Goal: Transaction & Acquisition: Subscribe to service/newsletter

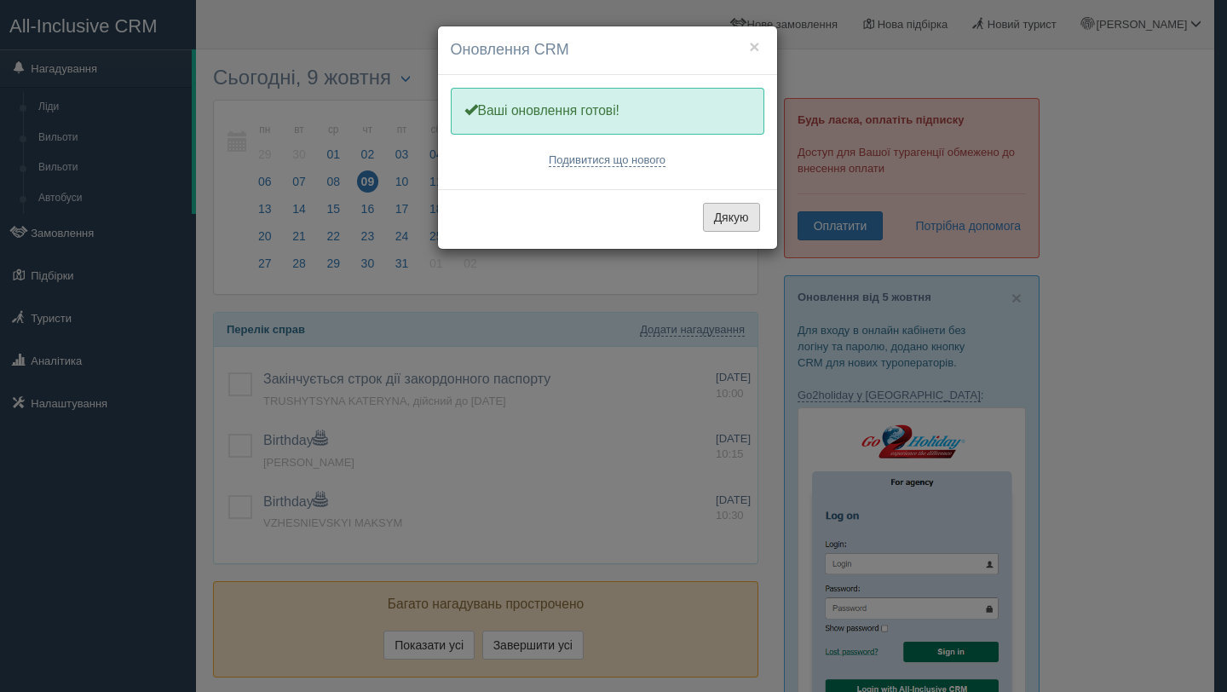
click at [726, 211] on button "Дякую" at bounding box center [731, 217] width 57 height 29
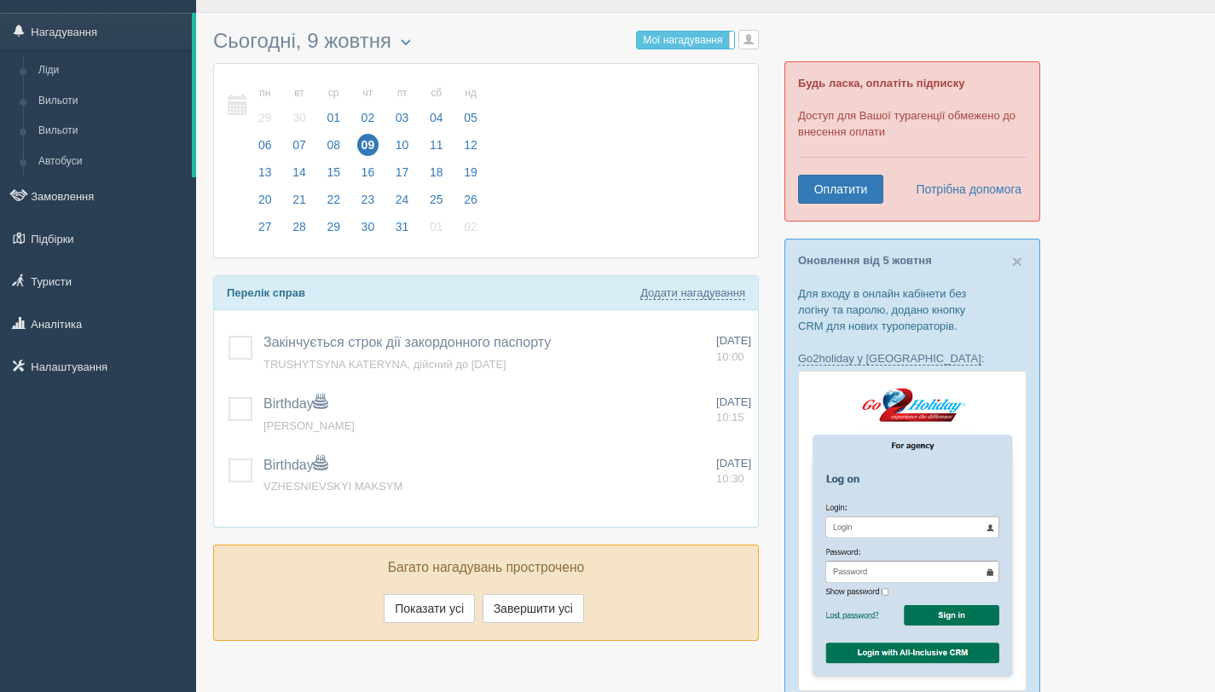
scroll to position [38, 0]
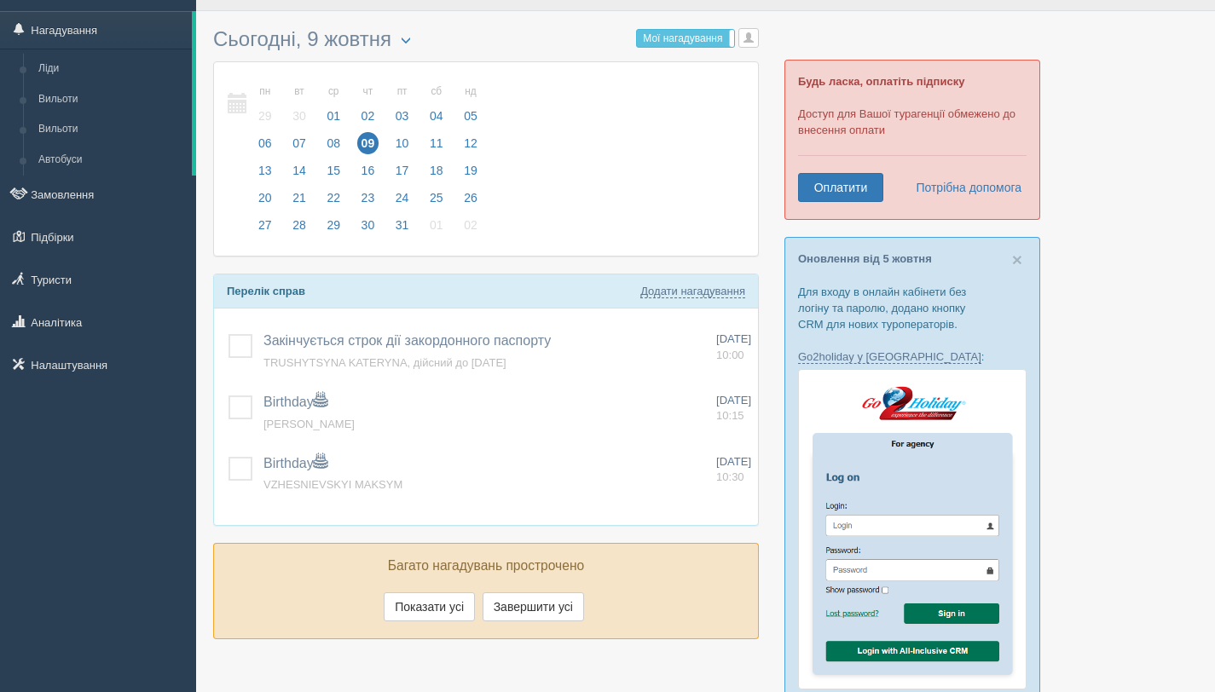
click at [850, 205] on div "Будь ласка, оплатіть підписку Доступ для Вашої турагенції обмежено до внесення …" at bounding box center [912, 140] width 256 height 160
click at [852, 190] on link "Оплатити" at bounding box center [840, 187] width 85 height 29
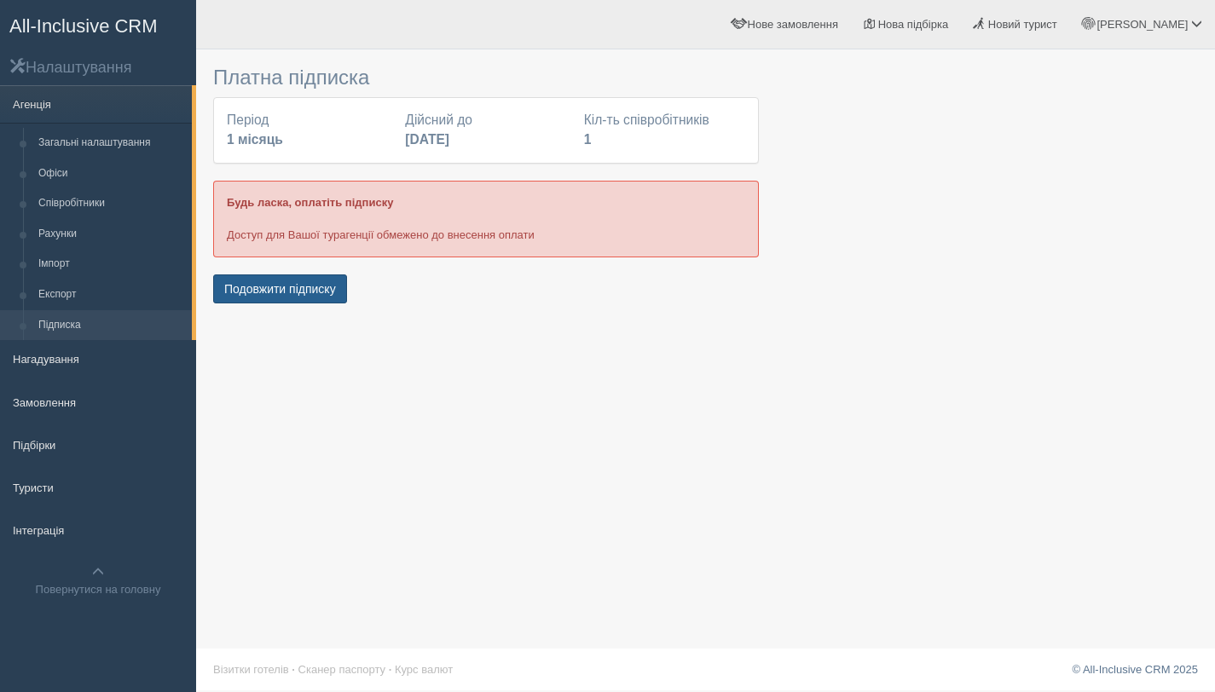
click at [304, 288] on button "Подовжити підписку" at bounding box center [280, 288] width 134 height 29
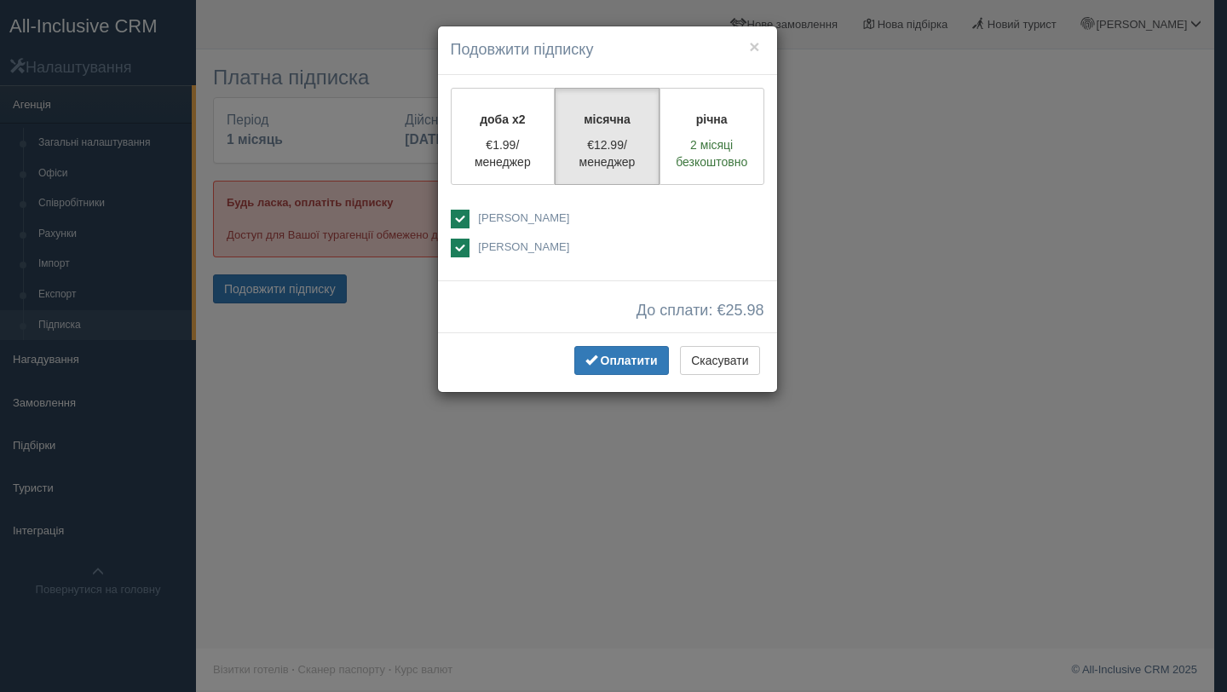
click at [463, 256] on ins at bounding box center [460, 248] width 19 height 19
checkbox input "false"
click at [635, 359] on span "Оплатити" at bounding box center [629, 361] width 57 height 14
